Goal: Task Accomplishment & Management: Use online tool/utility

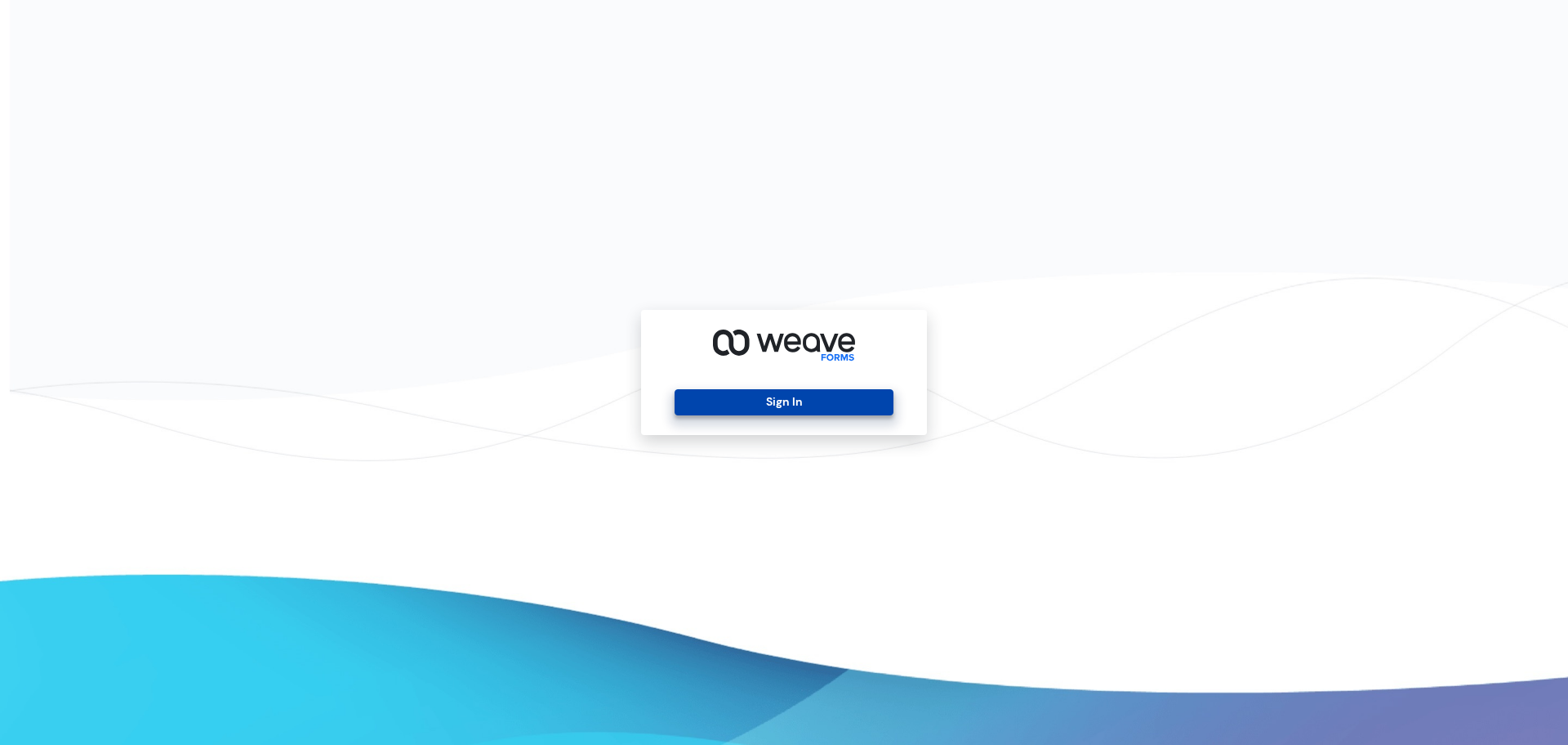
click at [810, 401] on button "Sign In" at bounding box center [784, 402] width 218 height 26
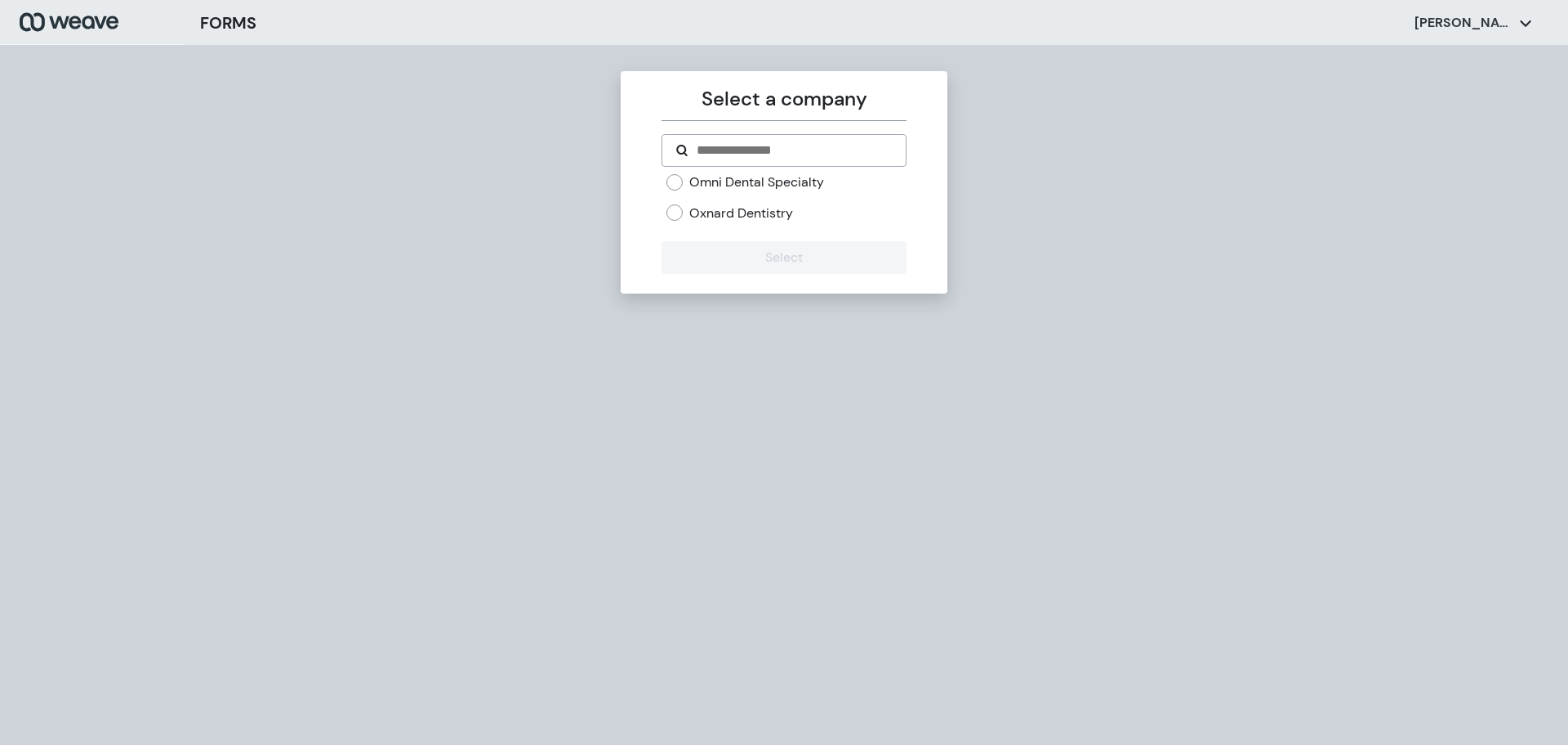
click at [736, 213] on label "Oxnard Dentistry" at bounding box center [741, 213] width 103 height 18
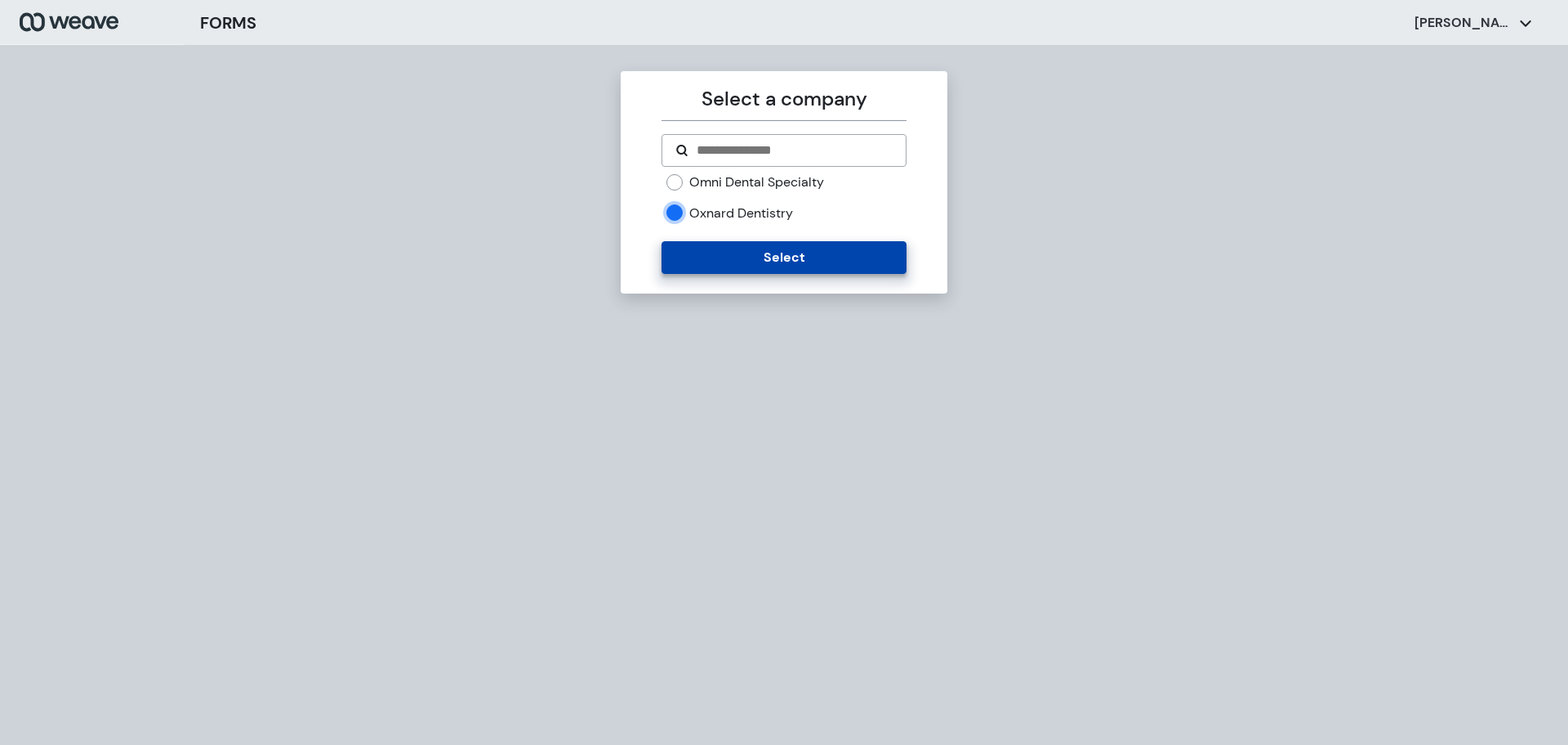
click at [736, 255] on button "Select" at bounding box center [784, 258] width 244 height 33
